Goal: Find specific page/section: Find specific page/section

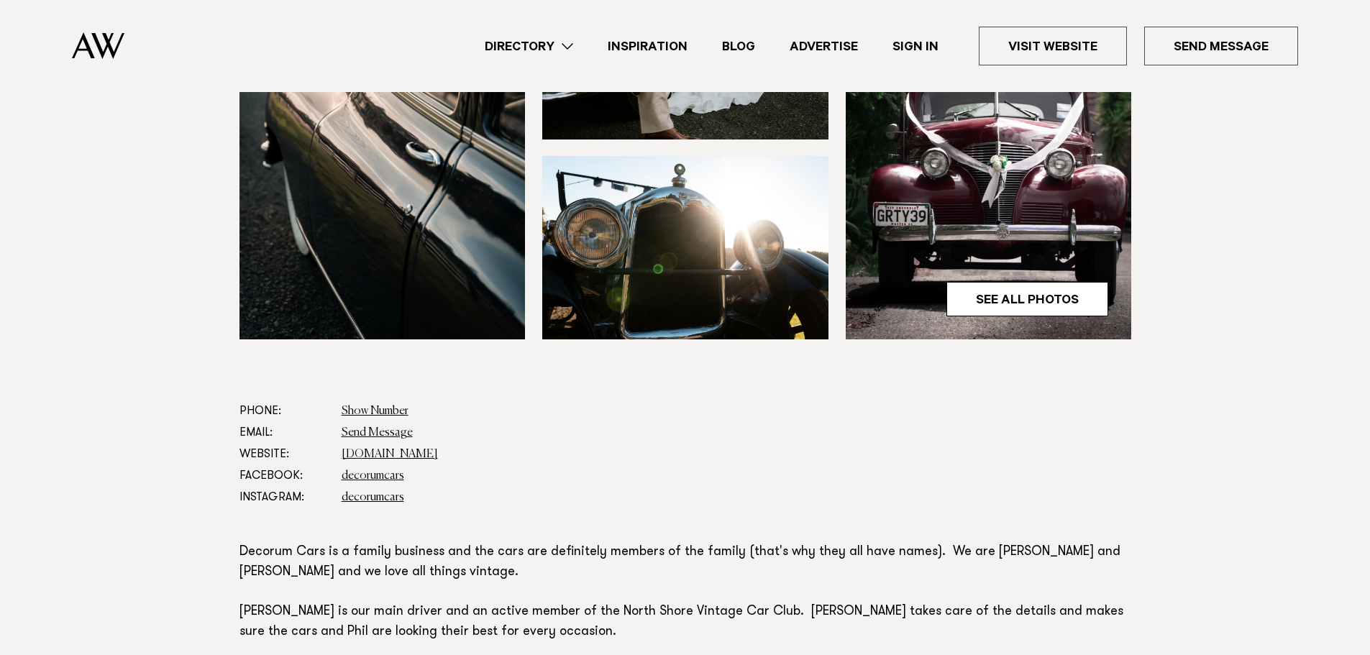
scroll to position [647, 0]
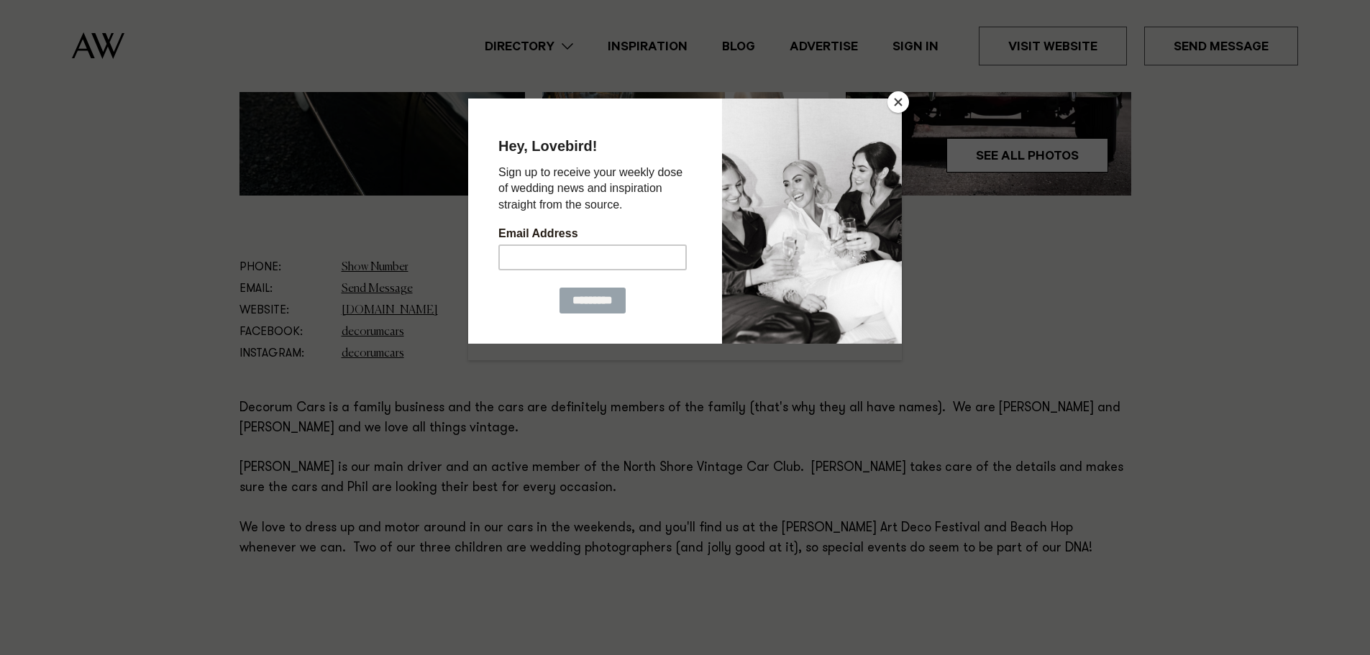
click at [897, 105] on button "Close" at bounding box center [898, 102] width 22 height 22
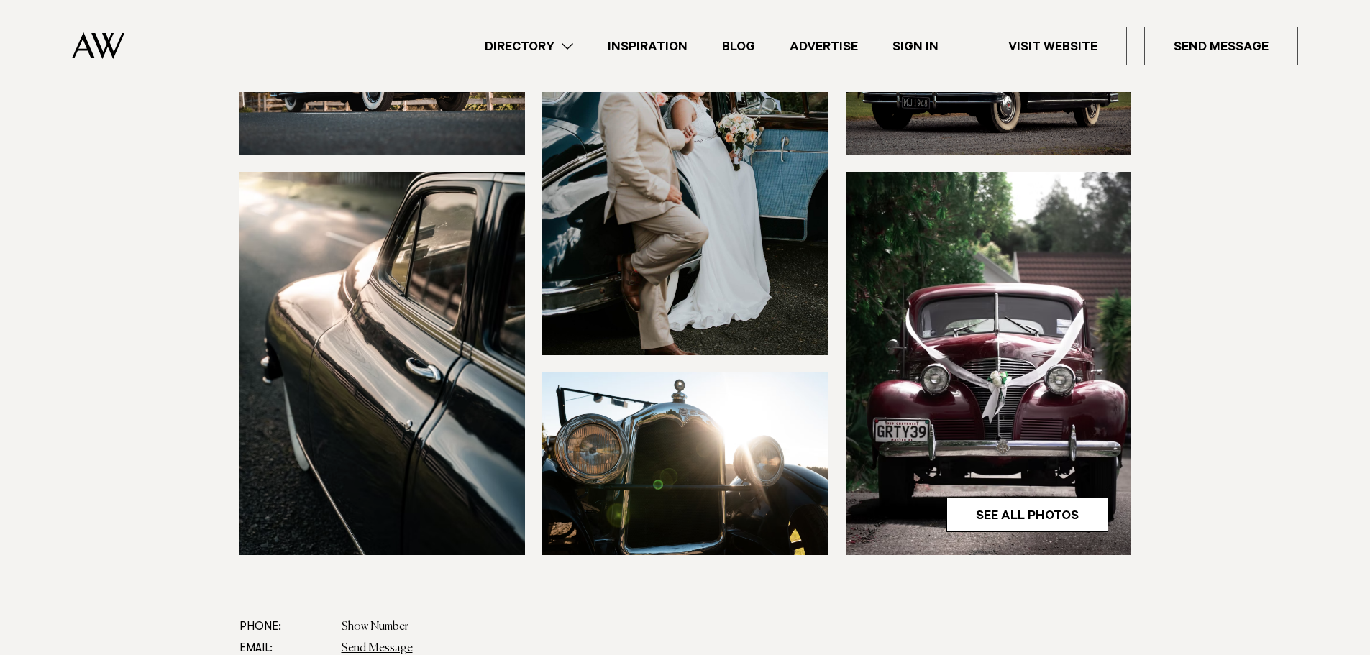
scroll to position [0, 0]
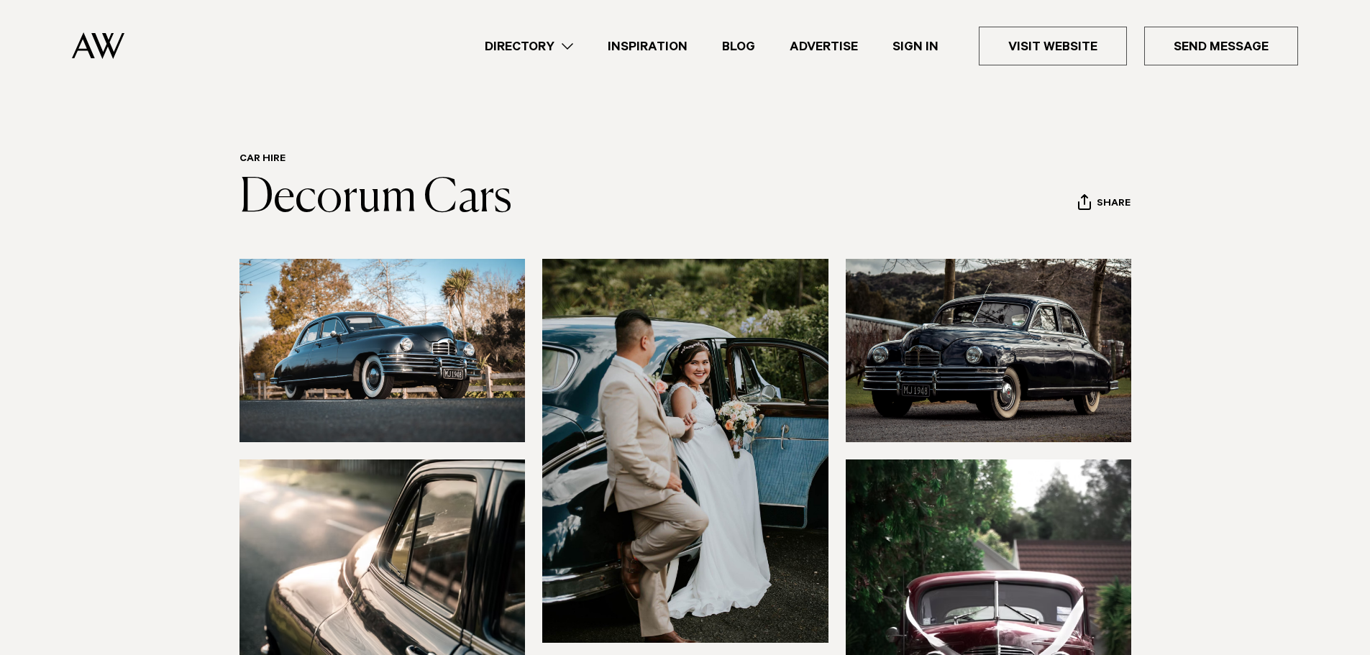
click at [535, 45] on link "Directory" at bounding box center [528, 46] width 123 height 19
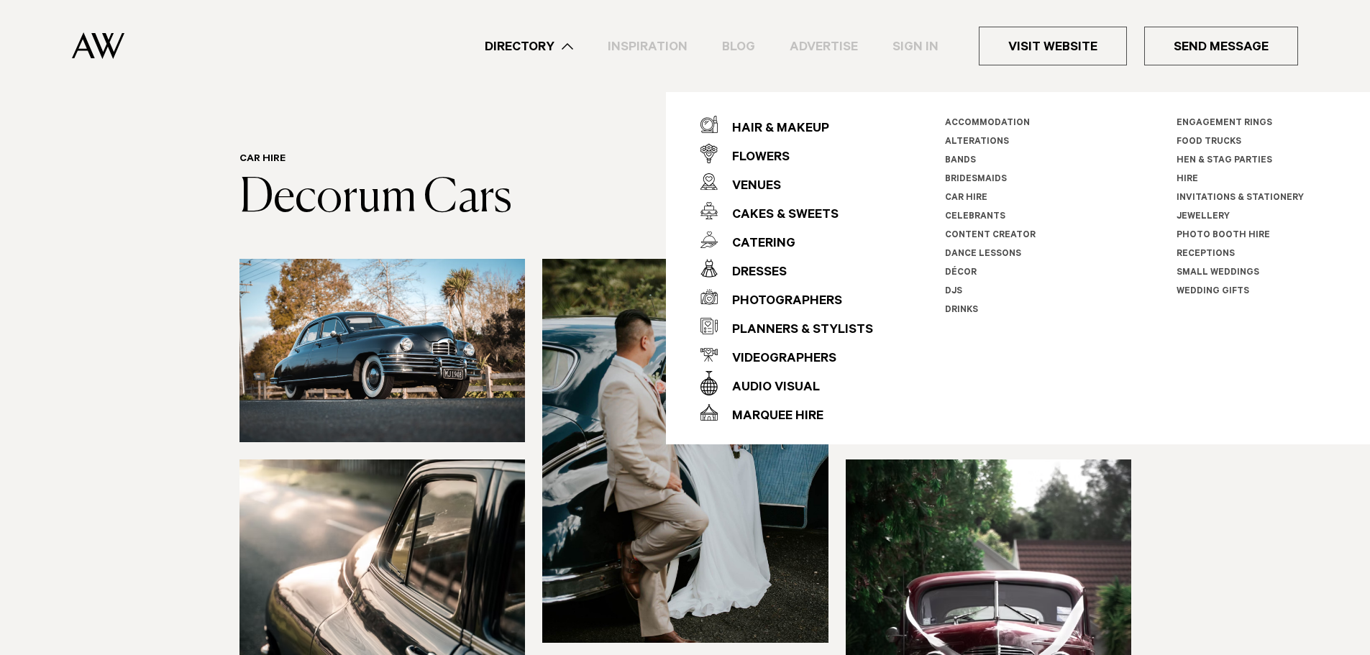
click at [962, 198] on link "Car Hire" at bounding box center [966, 198] width 42 height 10
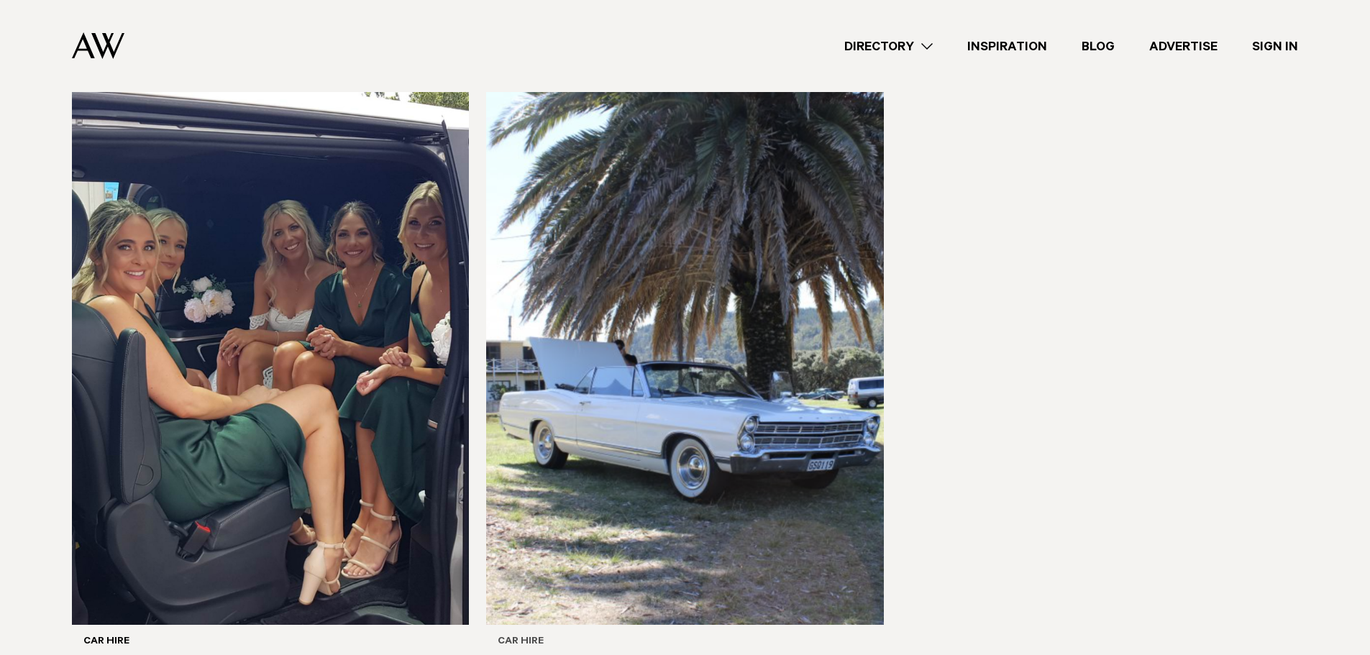
scroll to position [1079, 0]
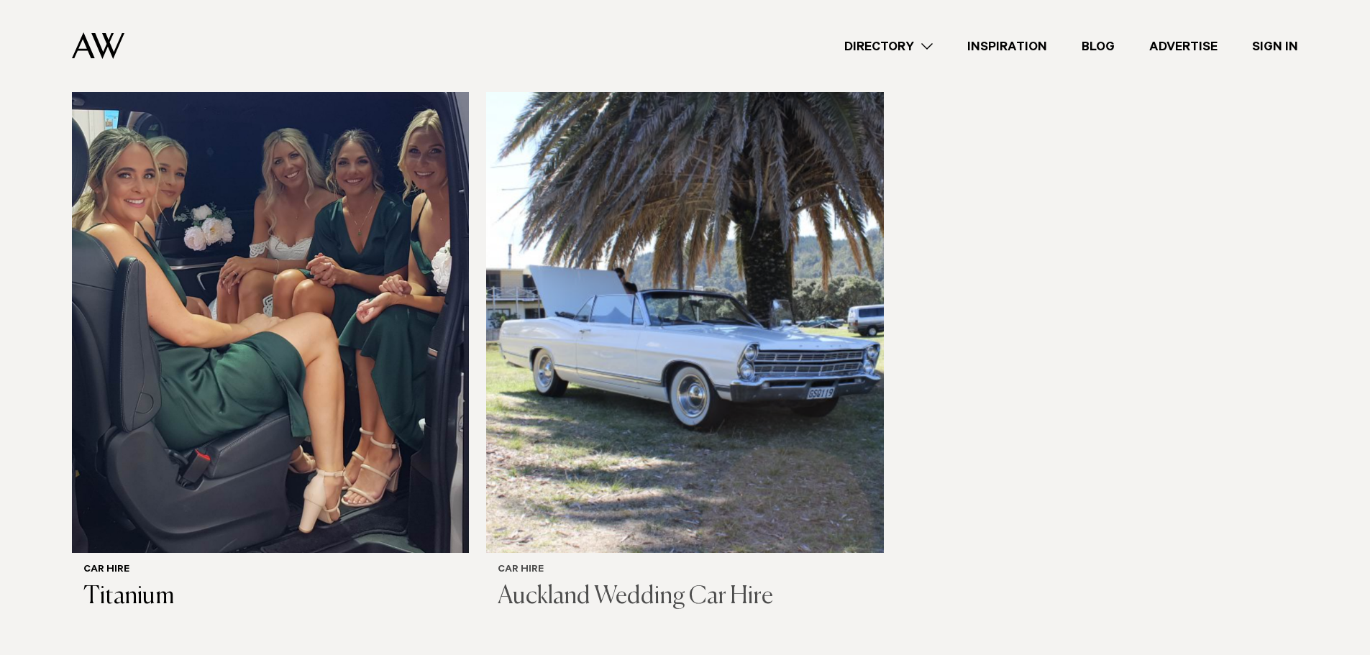
click at [624, 582] on h3 "Auckland Wedding Car Hire" at bounding box center [685, 596] width 374 height 29
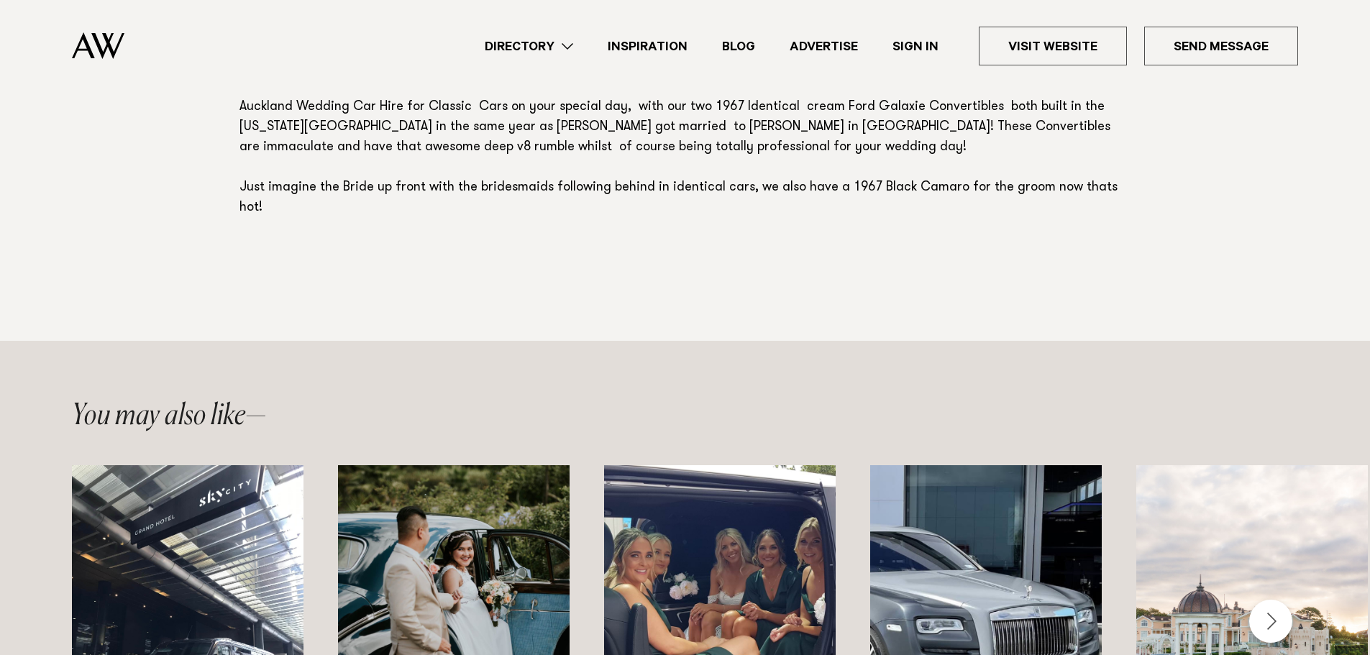
scroll to position [1366, 0]
